Goal: Navigation & Orientation: Find specific page/section

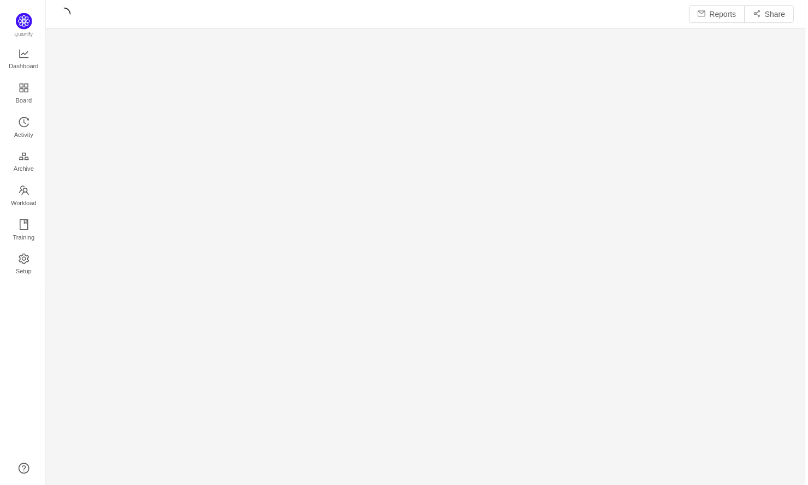
scroll to position [488, 764]
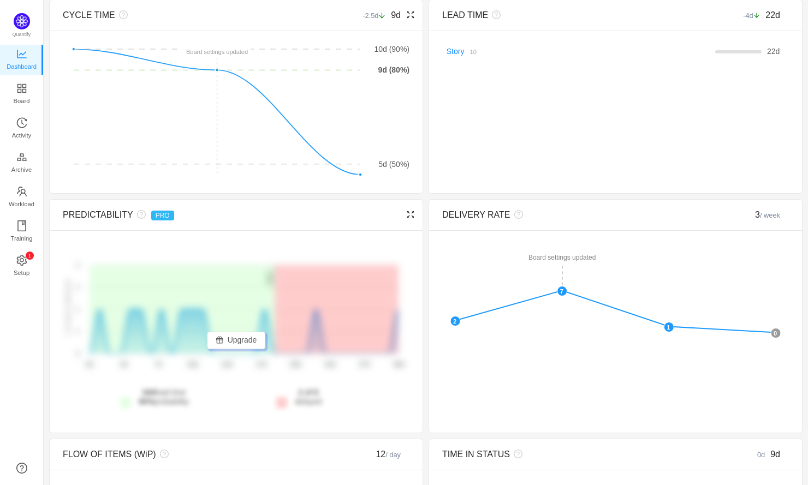
scroll to position [75, 0]
click at [22, 89] on icon "icon: appstore" at bounding box center [21, 87] width 9 height 9
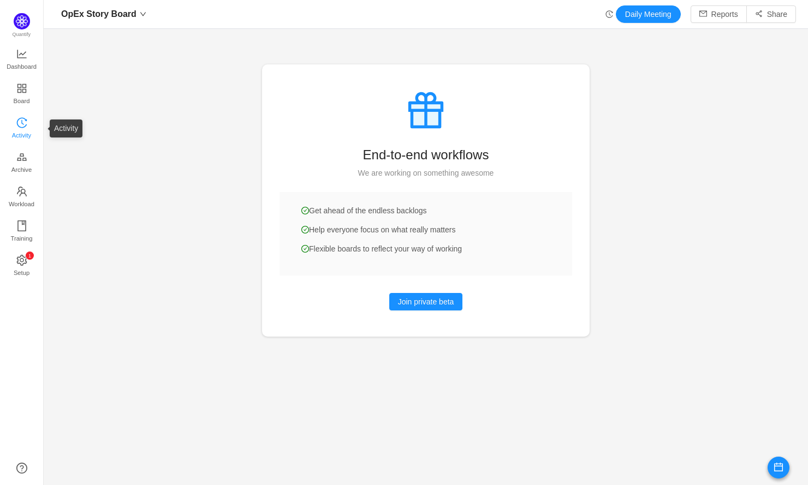
click at [17, 127] on span "Activity" at bounding box center [21, 135] width 19 height 22
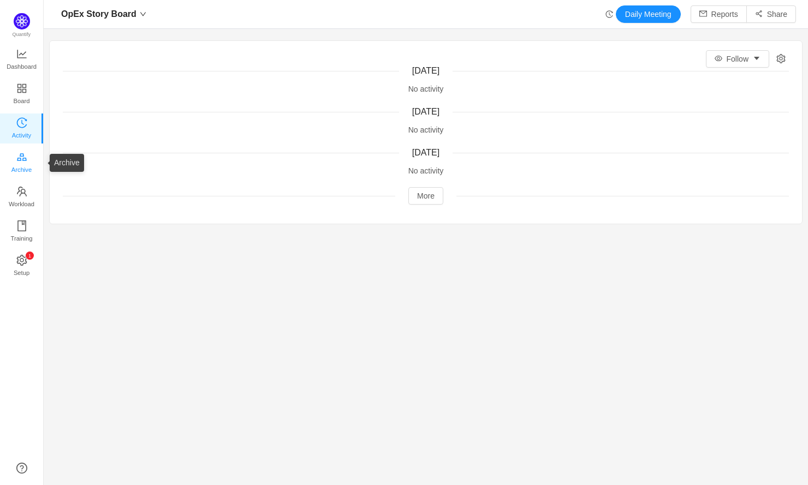
click at [25, 163] on span "Archive" at bounding box center [21, 170] width 20 height 22
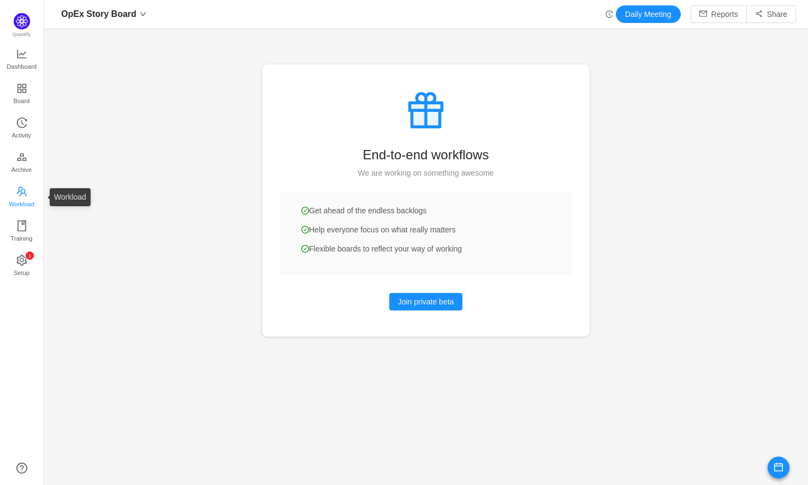
click at [22, 197] on span "Workload" at bounding box center [22, 204] width 26 height 22
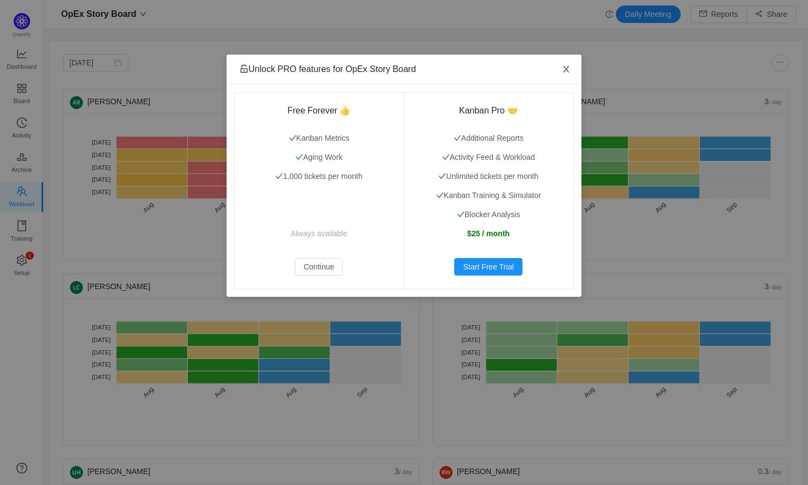
click at [565, 65] on icon "icon: close" at bounding box center [565, 69] width 9 height 9
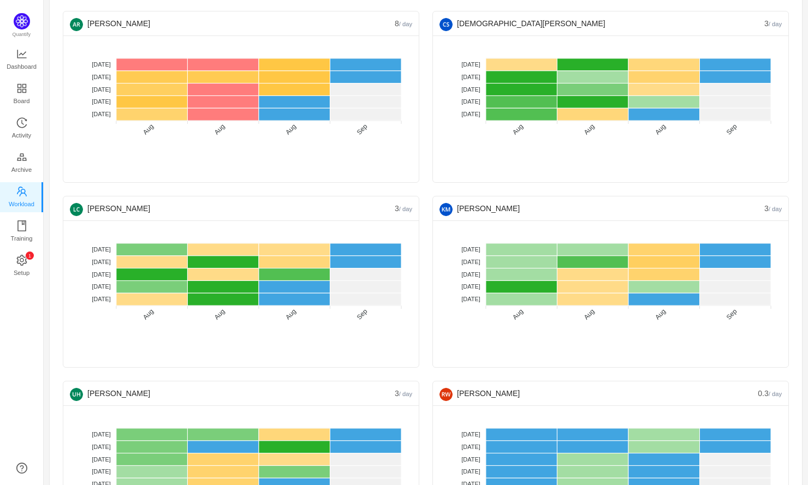
scroll to position [84, 0]
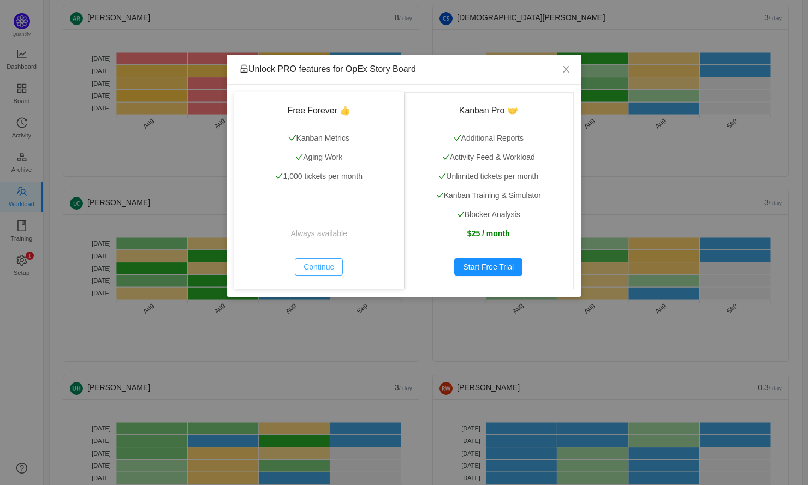
click at [309, 265] on button "Continue" at bounding box center [319, 266] width 48 height 17
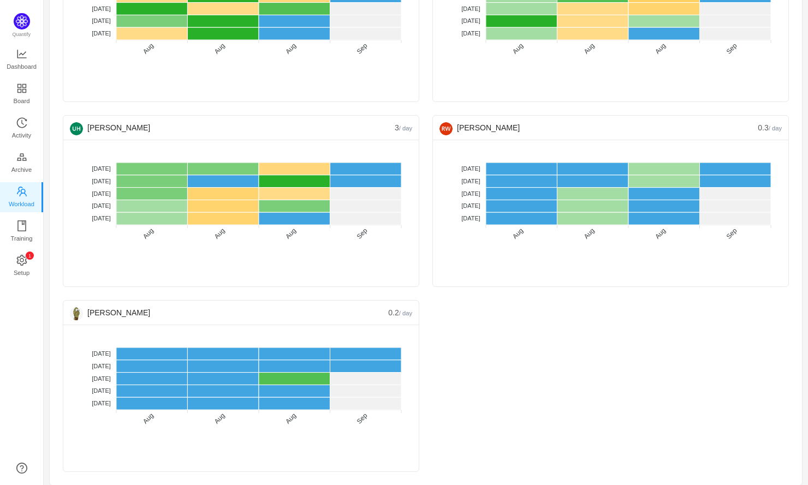
scroll to position [350, 0]
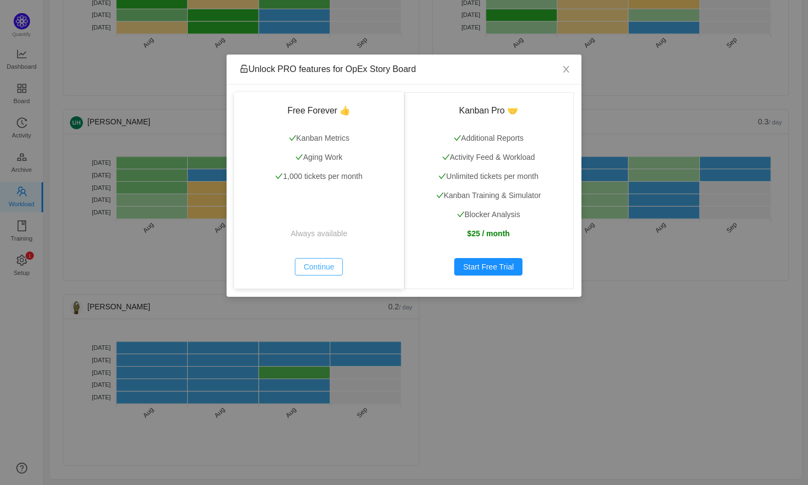
click at [310, 270] on button "Continue" at bounding box center [319, 266] width 48 height 17
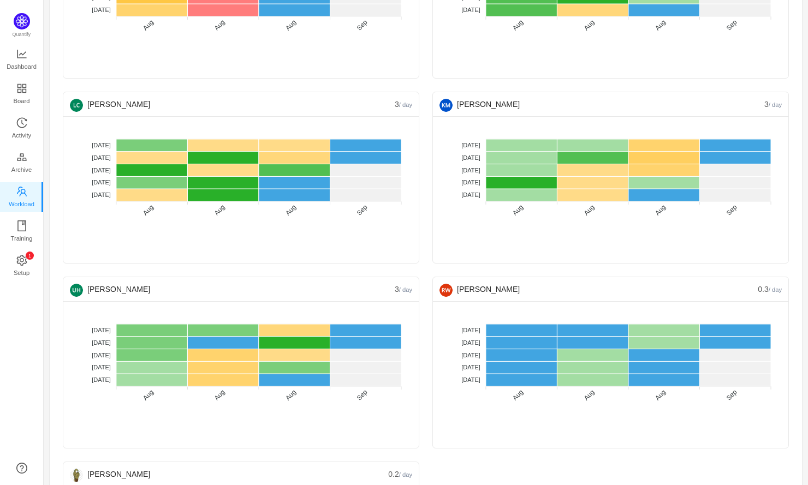
scroll to position [0, 0]
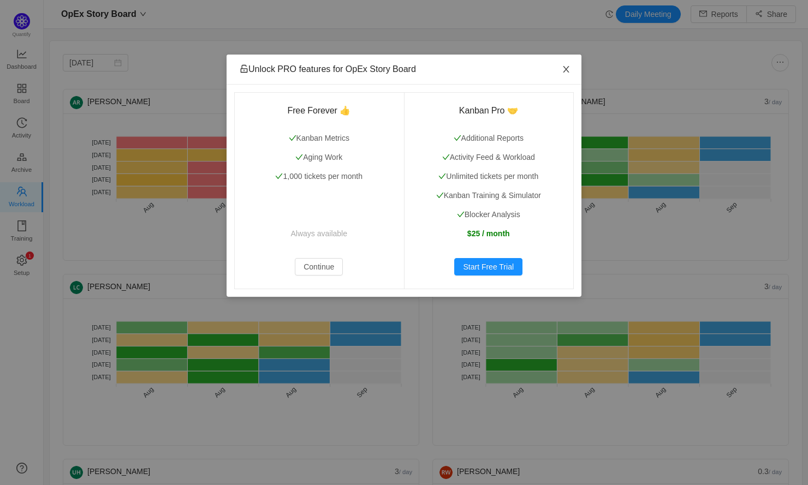
click at [566, 68] on icon "icon: close" at bounding box center [565, 69] width 9 height 9
click at [567, 70] on icon "icon: close" at bounding box center [565, 69] width 9 height 9
click at [566, 72] on icon "icon: close" at bounding box center [565, 69] width 9 height 9
